Goal: Task Accomplishment & Management: Use online tool/utility

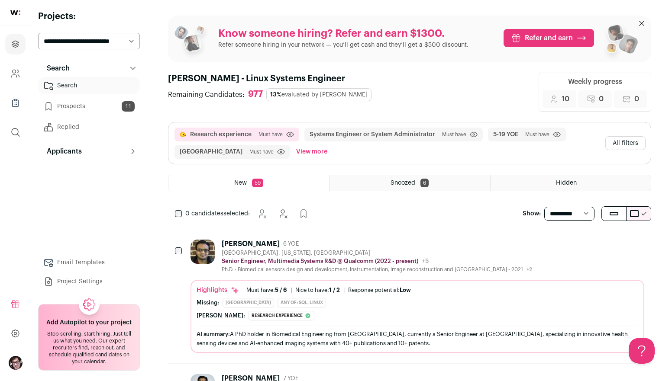
click at [626, 138] on button "All filters" at bounding box center [625, 143] width 40 height 14
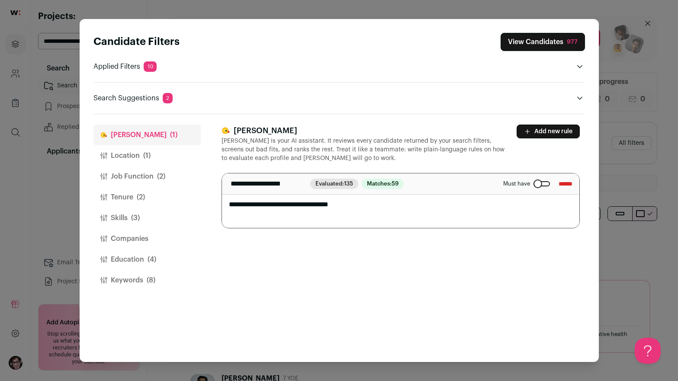
click at [138, 164] on button "Location (1)" at bounding box center [146, 155] width 107 height 21
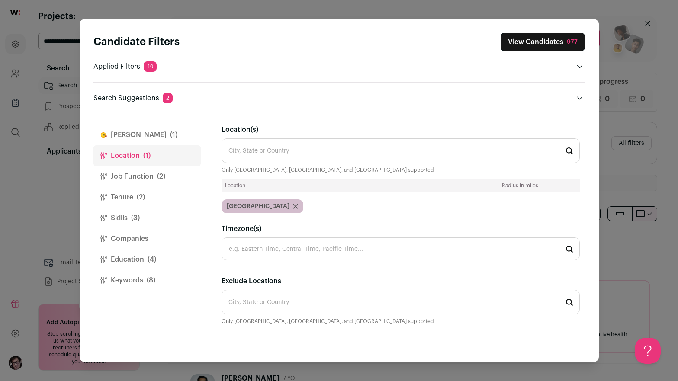
click at [139, 168] on button "Job Function (2)" at bounding box center [146, 176] width 107 height 21
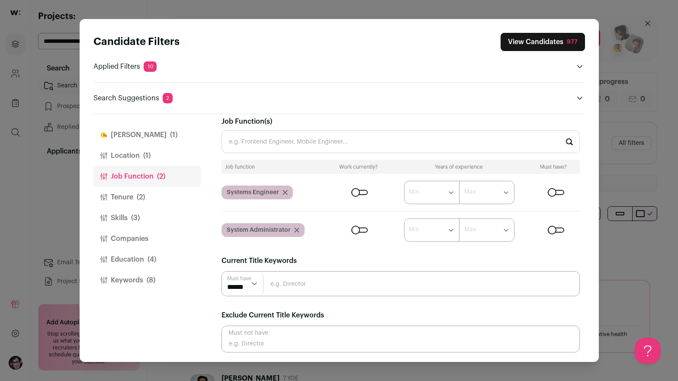
scroll to position [10, 0]
click at [144, 196] on span "(2)" at bounding box center [141, 197] width 8 height 10
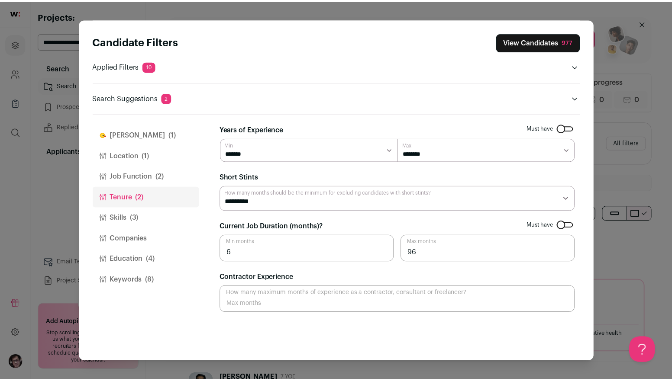
scroll to position [0, 0]
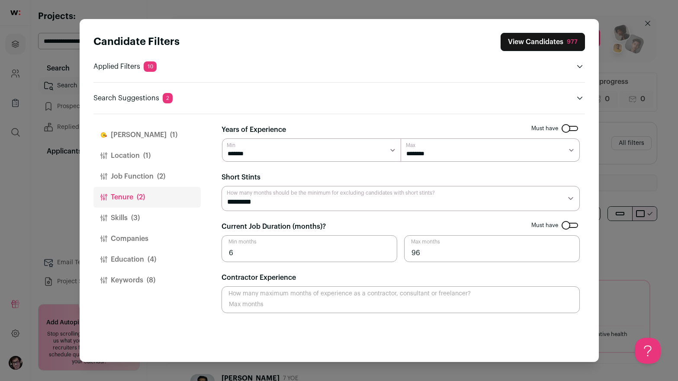
click at [563, 151] on select "******* ******* ******* ******* ******** ******** ******** ******** ******** **…" at bounding box center [490, 149] width 179 height 23
click at [431, 91] on div "Search Suggestions 2 Remove HPC, High performance computing, Supercomputer, Hig…" at bounding box center [339, 92] width 492 height 21
click at [122, 214] on button "Skills (3)" at bounding box center [146, 218] width 107 height 21
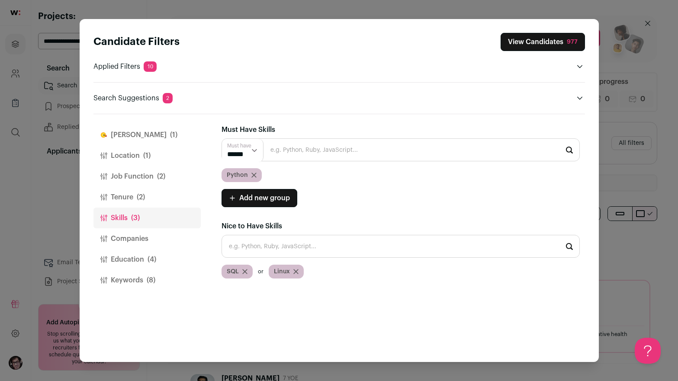
click at [125, 235] on button "Companies" at bounding box center [146, 238] width 107 height 21
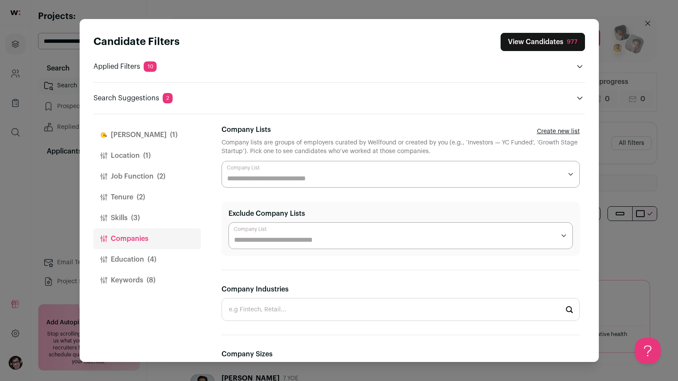
click at [126, 256] on button "Education (4)" at bounding box center [146, 259] width 107 height 21
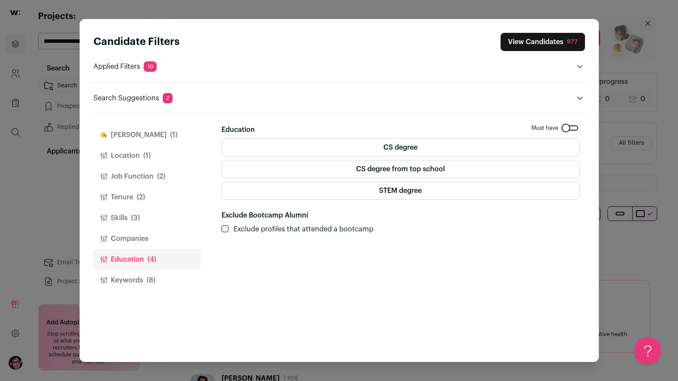
click at [122, 284] on button "Keywords (8)" at bounding box center [146, 280] width 107 height 21
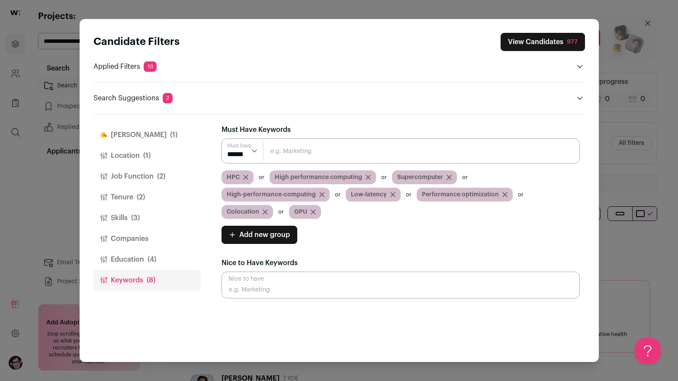
click at [377, 143] on input "Close modal via background" at bounding box center [401, 150] width 358 height 25
click at [447, 272] on input "Close modal via background" at bounding box center [401, 285] width 358 height 27
click at [456, 256] on legend "Nice to Have Keywords" at bounding box center [401, 262] width 358 height 17
click at [392, 196] on icon "Close modal via background" at bounding box center [392, 194] width 5 height 5
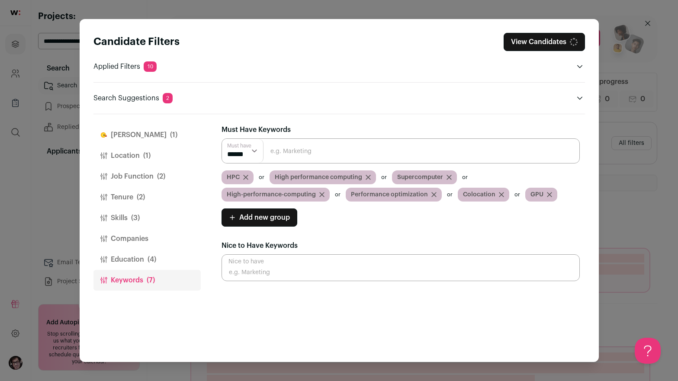
click at [431, 195] on icon "Close modal via background" at bounding box center [433, 194] width 5 height 5
click at [550, 46] on button "View Candidates 715" at bounding box center [543, 42] width 83 height 18
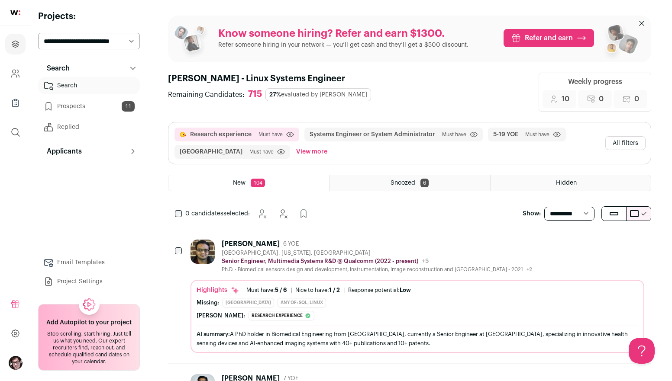
click at [435, 250] on div "[GEOGRAPHIC_DATA], [US_STATE], [GEOGRAPHIC_DATA]" at bounding box center [377, 253] width 310 height 7
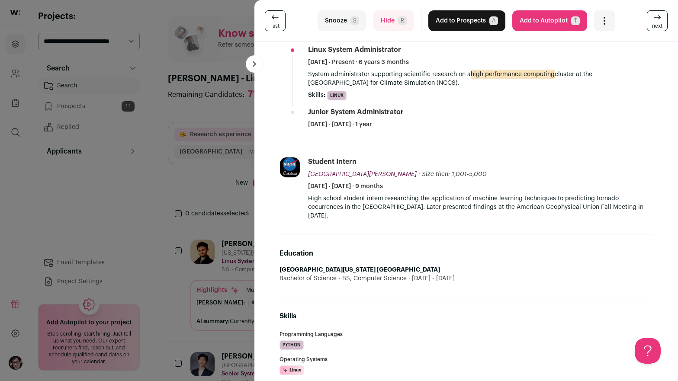
scroll to position [260, 0]
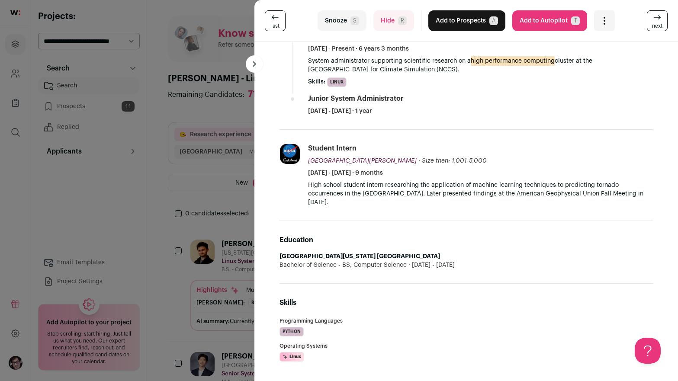
click at [475, 27] on button "Add to Prospects A" at bounding box center [466, 20] width 77 height 21
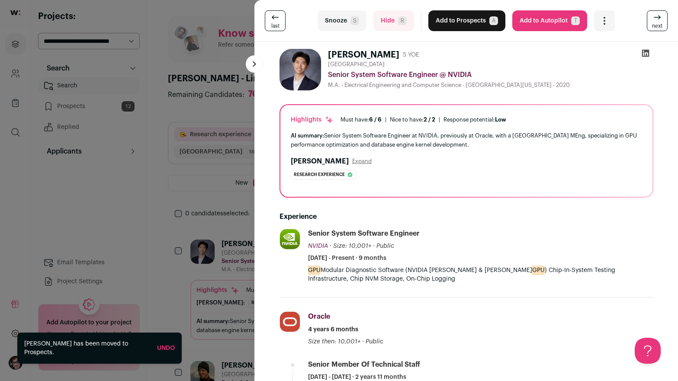
click at [398, 20] on span "R" at bounding box center [402, 20] width 9 height 9
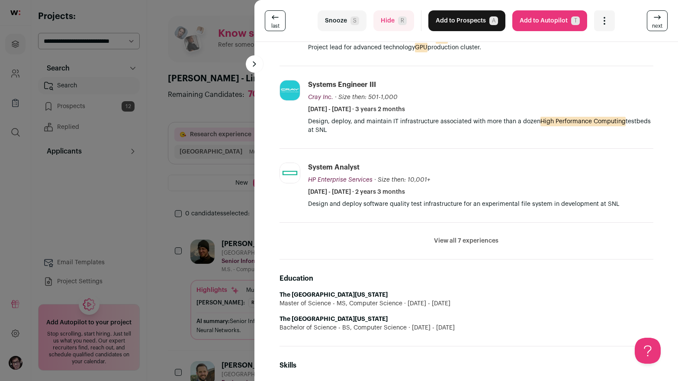
scroll to position [0, 0]
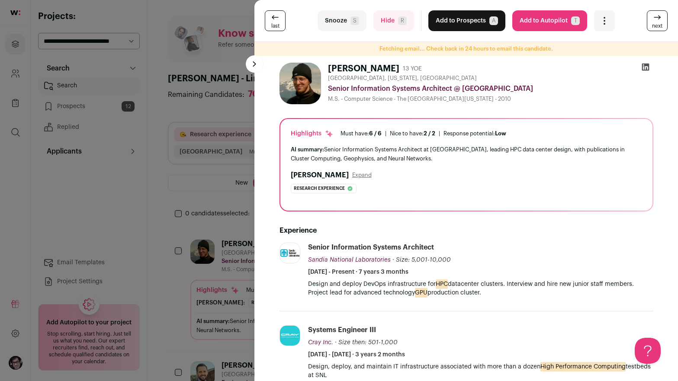
click at [471, 27] on button "Add to Prospects A" at bounding box center [466, 20] width 77 height 21
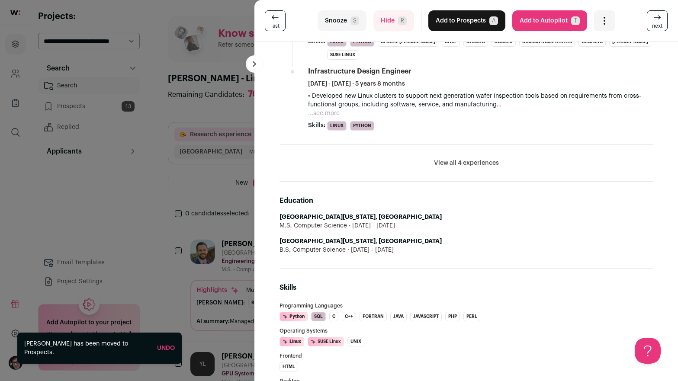
scroll to position [476, 0]
click at [441, 156] on li "View all 4 experiences View less" at bounding box center [467, 163] width 374 height 37
click at [451, 158] on button "View all 4 experiences" at bounding box center [466, 162] width 65 height 9
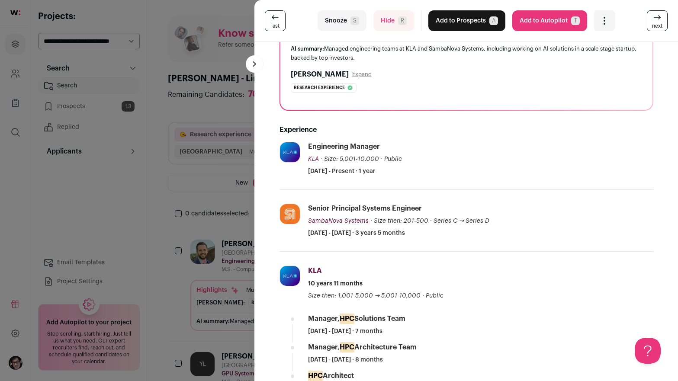
scroll to position [0, 0]
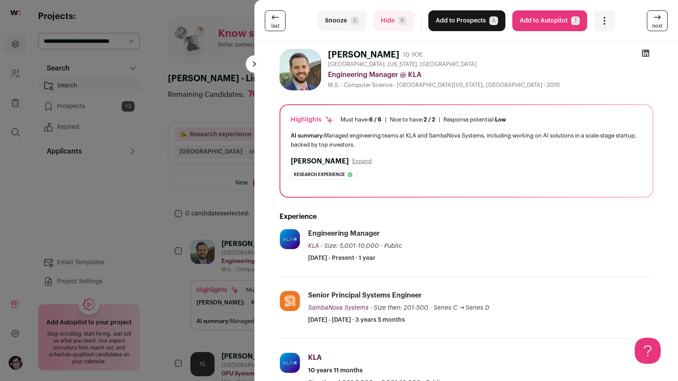
click at [489, 23] on span "A" at bounding box center [493, 20] width 9 height 9
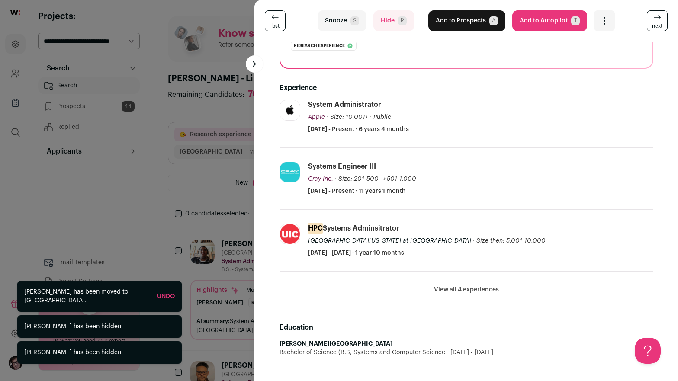
scroll to position [130, 0]
click at [478, 290] on button "View all 4 experiences" at bounding box center [466, 289] width 65 height 9
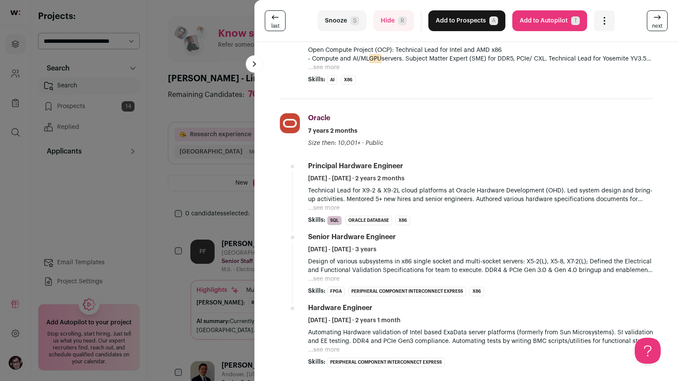
scroll to position [87, 0]
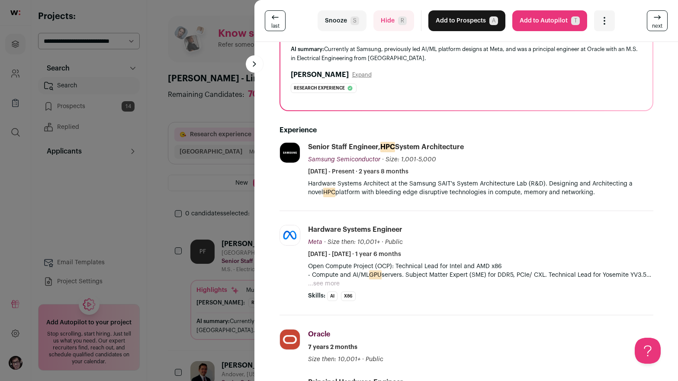
click at [325, 283] on button "...see more" at bounding box center [324, 284] width 32 height 9
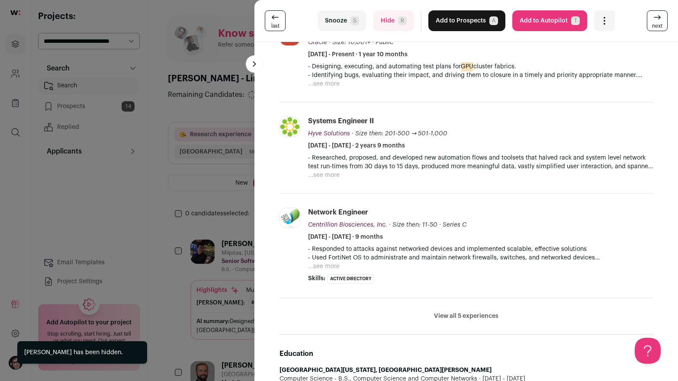
scroll to position [216, 0]
